Goal: Find specific page/section: Find specific page/section

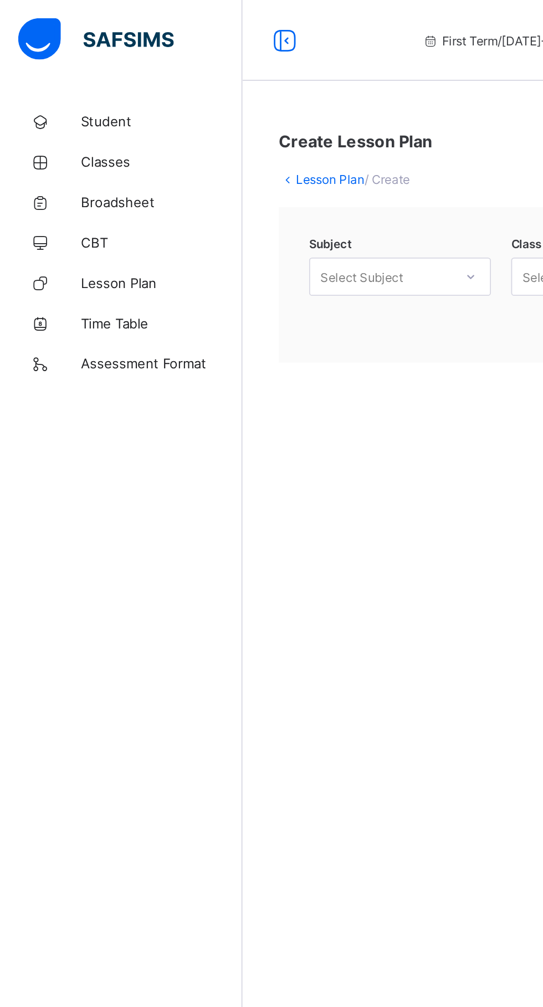
click at [66, 107] on span "Broadsheet" at bounding box center [88, 110] width 89 height 9
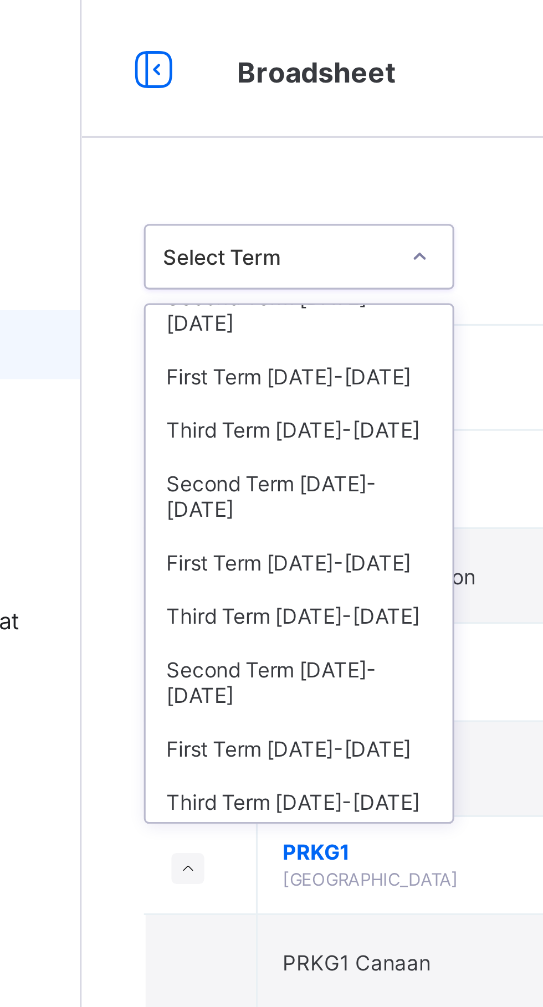
scroll to position [30, 0]
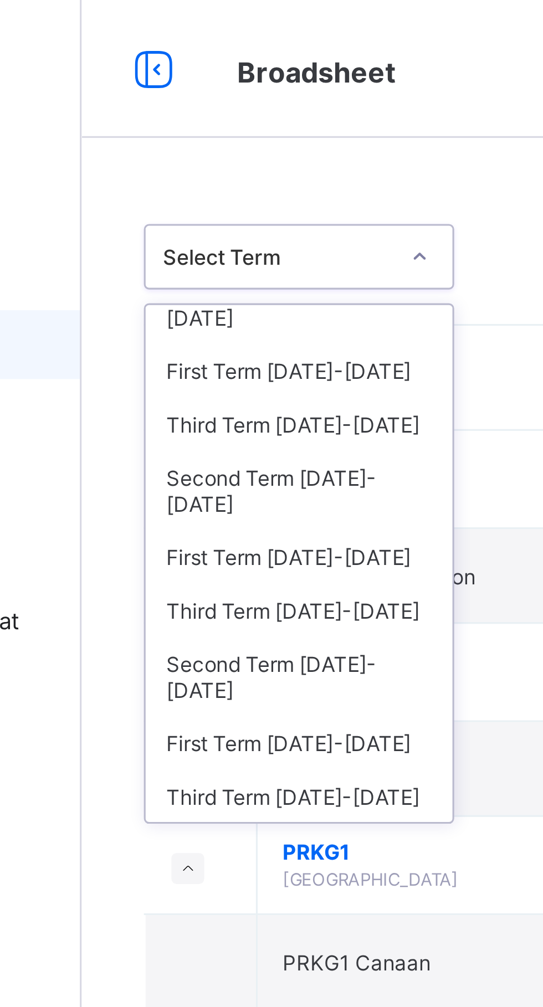
click at [228, 145] on div "Second Term [DATE]-[DATE]" at bounding box center [202, 157] width 99 height 25
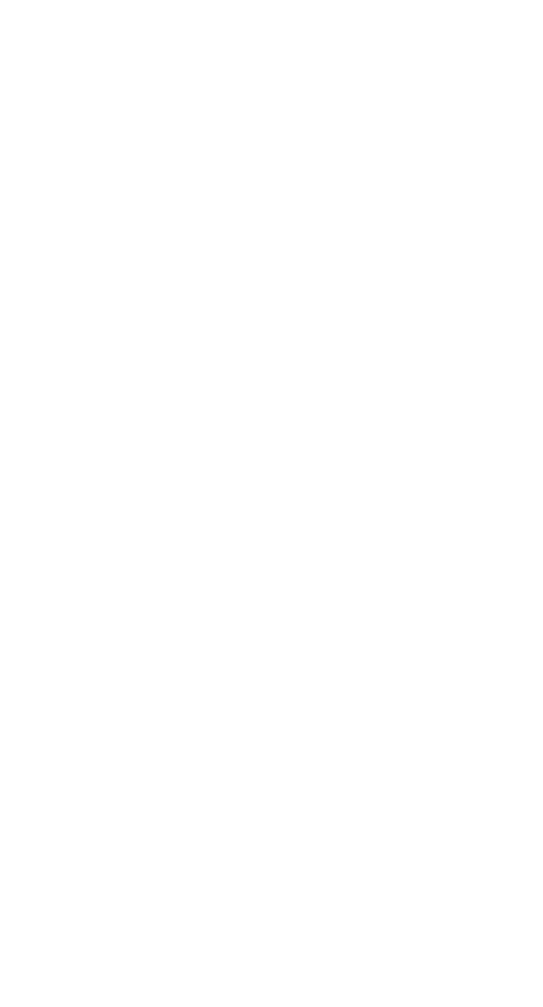
scroll to position [1229, 0]
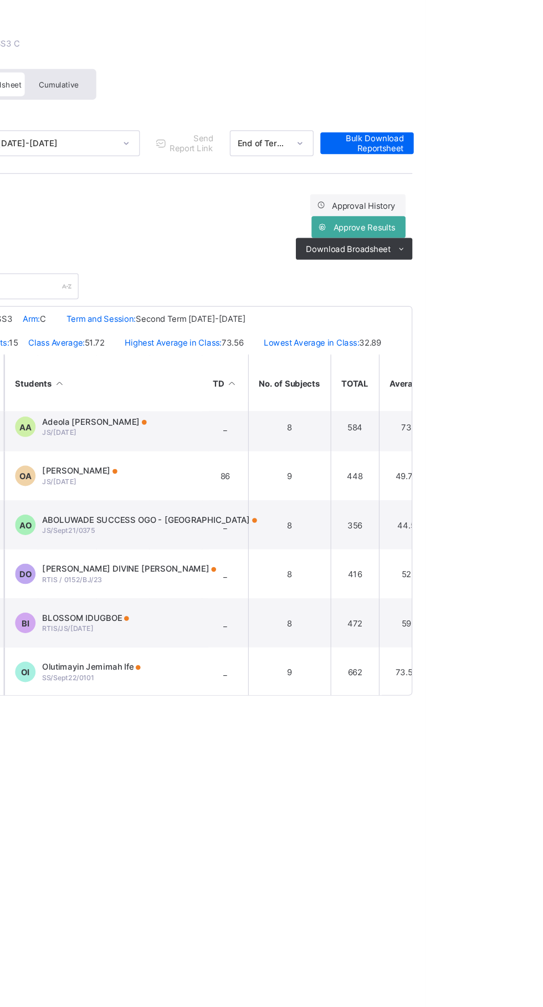
scroll to position [247, 671]
